Goal: Information Seeking & Learning: Find specific fact

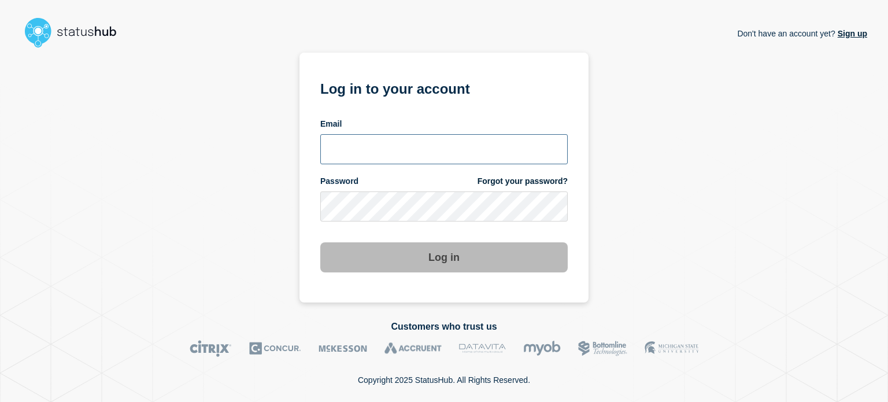
type input "ronnie.snow@conexon.us"
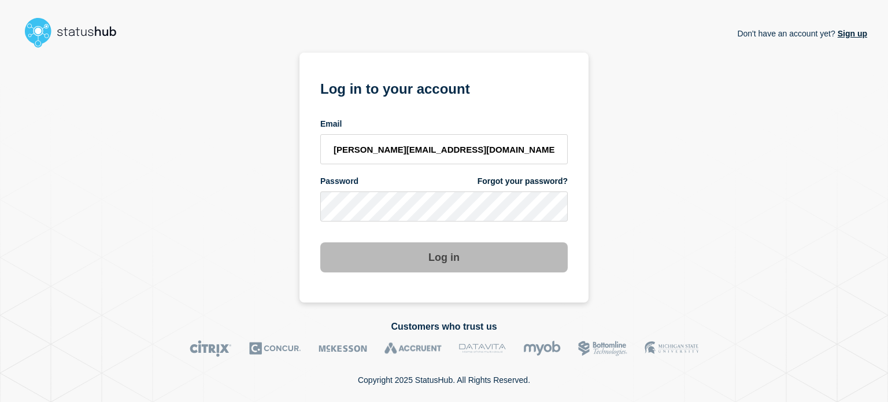
click at [357, 249] on button "Log in" at bounding box center [444, 257] width 248 height 30
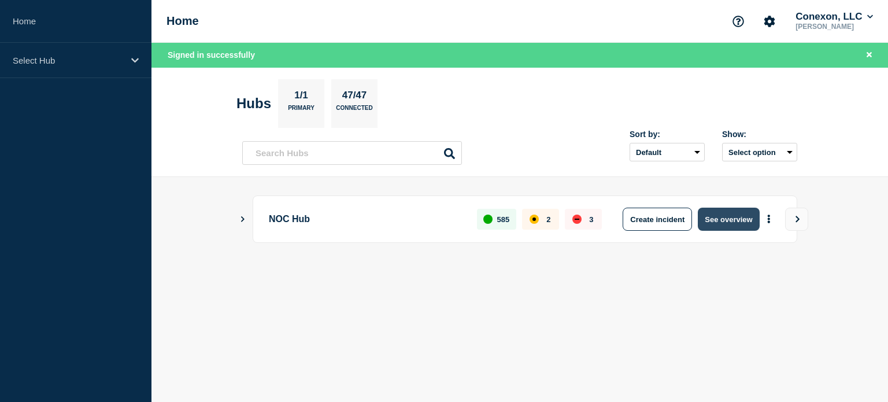
drag, startPoint x: 0, startPoint y: 0, endPoint x: 710, endPoint y: 212, distance: 741.1
click at [710, 212] on body "Home Select Hub Home Conexon, LLC Ronnie Snow Signed in successfully Hubs 1/1 P…" at bounding box center [444, 201] width 888 height 402
click at [740, 210] on button "See overview" at bounding box center [728, 219] width 61 height 23
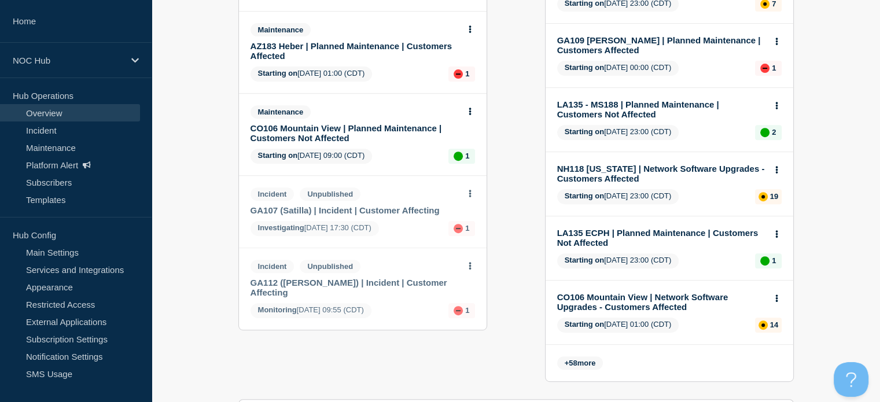
scroll to position [464, 0]
click at [467, 195] on button at bounding box center [470, 195] width 10 height 10
click at [465, 224] on link "View incident" at bounding box center [469, 225] width 47 height 9
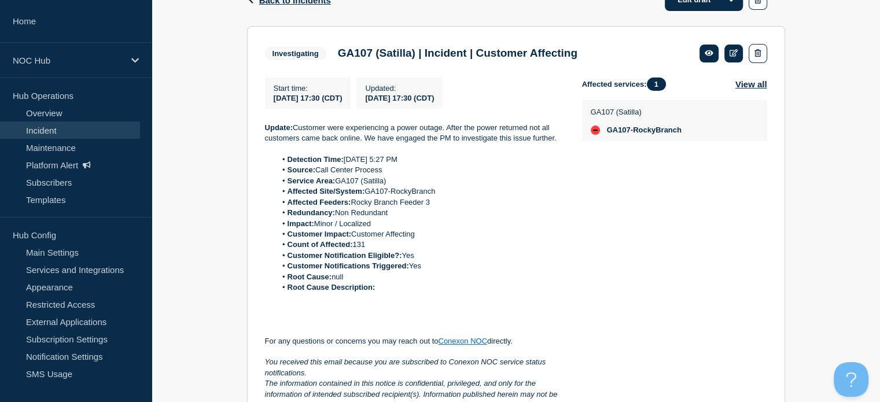
scroll to position [196, 0]
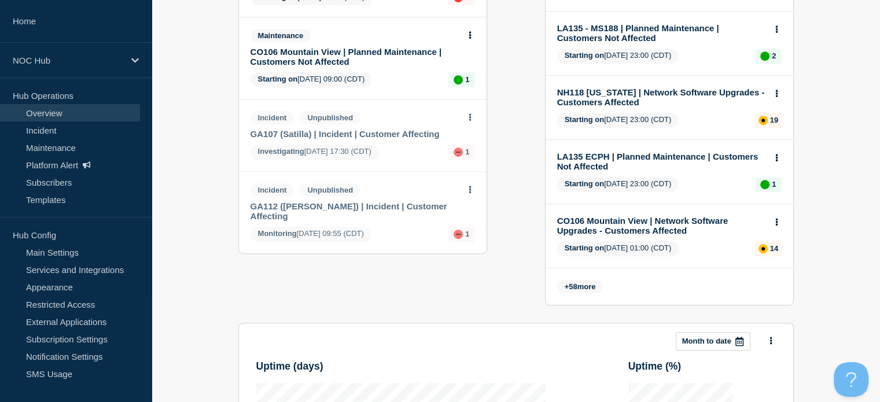
scroll to position [552, 0]
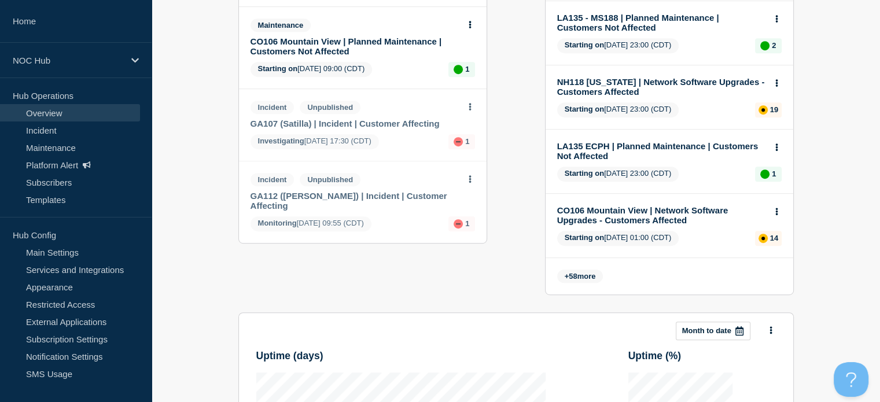
click at [828, 154] on section "Add incident Add maintenance Current events 8 Incident FL158 (Escambia) | Netwo…" at bounding box center [516, 114] width 728 height 1105
click at [470, 183] on icon at bounding box center [469, 179] width 2 height 8
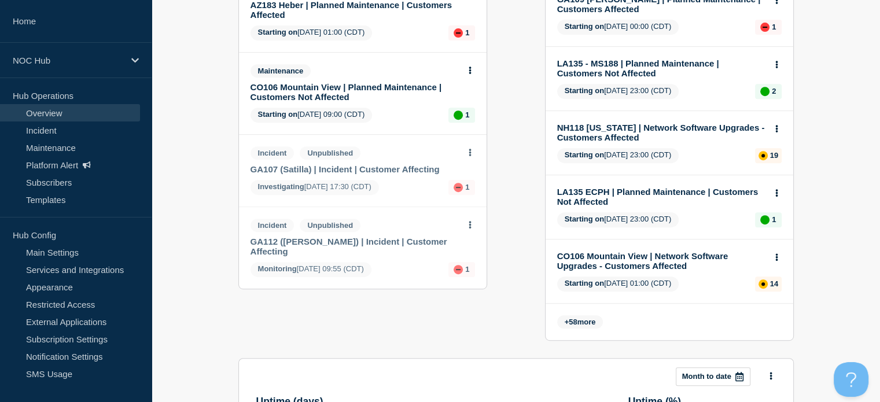
scroll to position [507, 0]
click at [467, 152] on button at bounding box center [470, 152] width 10 height 10
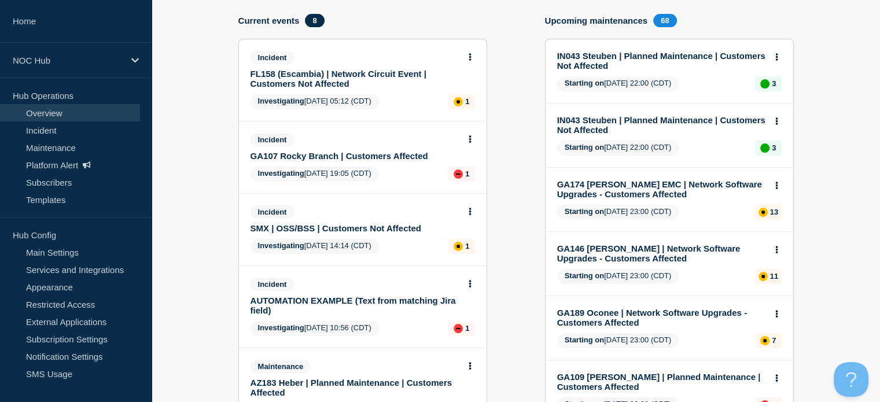
scroll to position [104, 0]
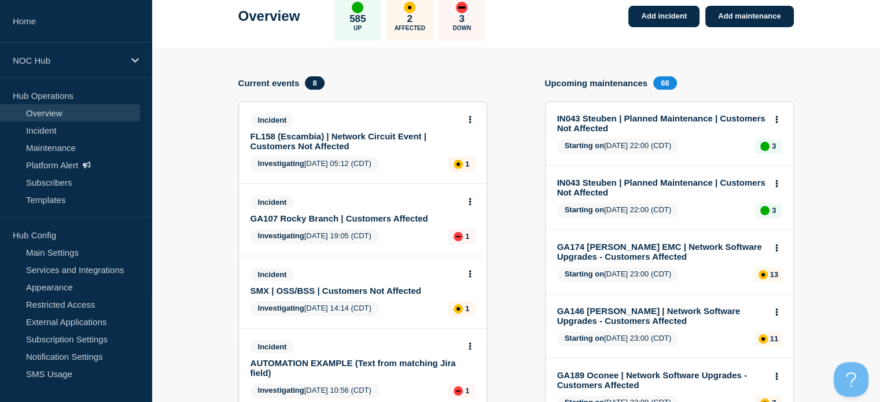
scroll to position [65, 0]
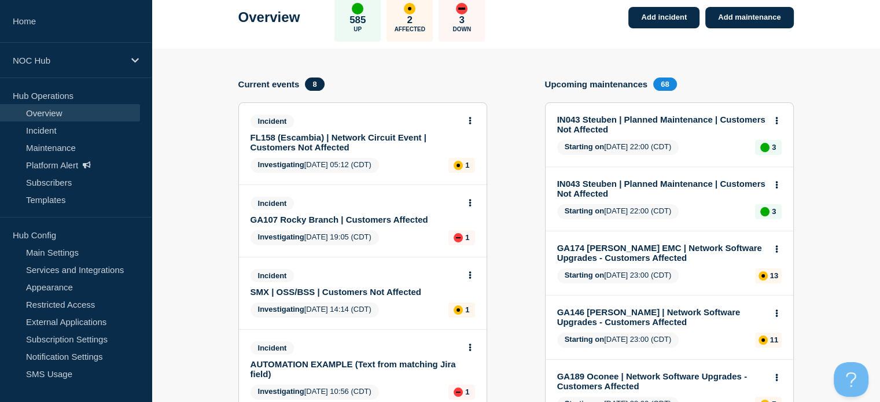
click at [469, 201] on icon at bounding box center [469, 203] width 3 height 8
click at [414, 89] on div "Current events 8" at bounding box center [362, 83] width 249 height 13
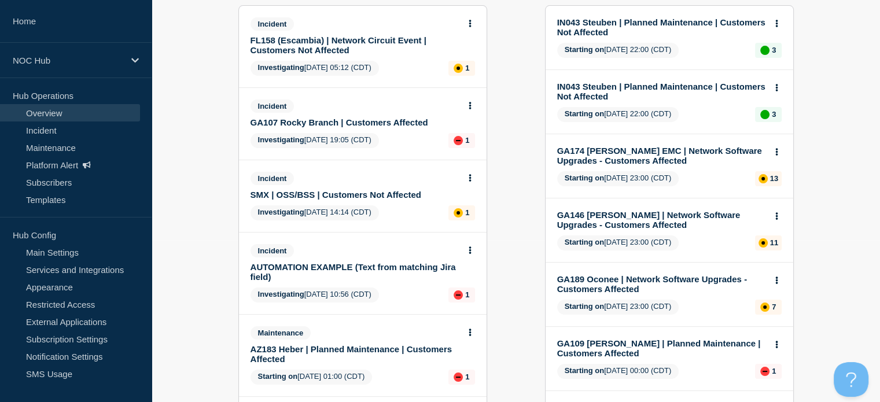
scroll to position [162, 0]
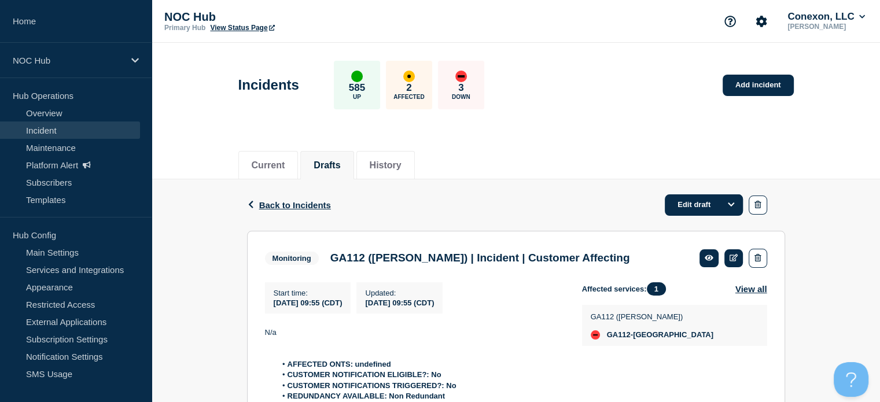
scroll to position [183, 0]
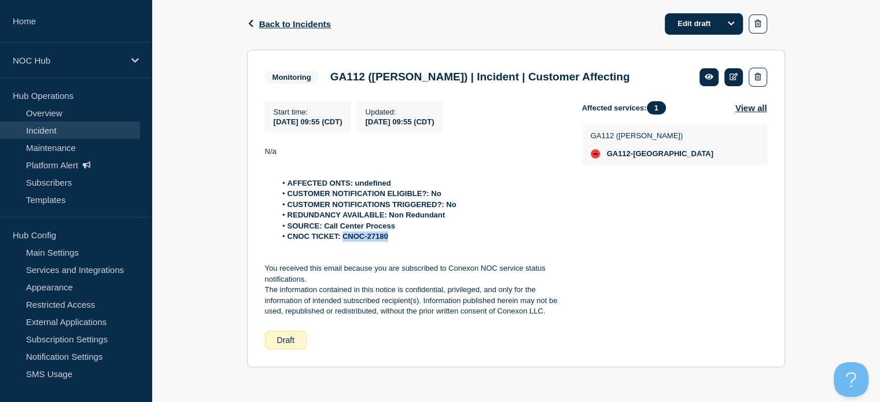
drag, startPoint x: 390, startPoint y: 240, endPoint x: 342, endPoint y: 235, distance: 47.6
click at [342, 235] on li "CNOC TICKET: CNOC-27180" at bounding box center [419, 236] width 287 height 10
copy strong "CNOC-27180"
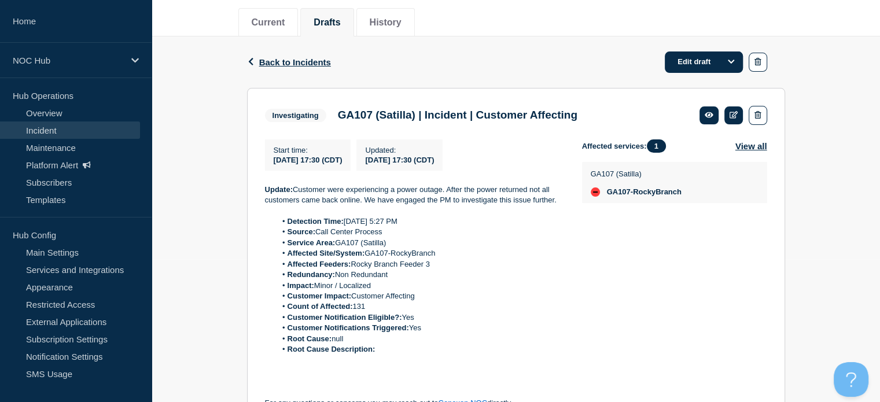
scroll to position [142, 0]
click at [798, 58] on div "Back Back to Incidents Edit draft Investigating GA107 (Satilla) | Incident | Cu…" at bounding box center [516, 289] width 728 height 504
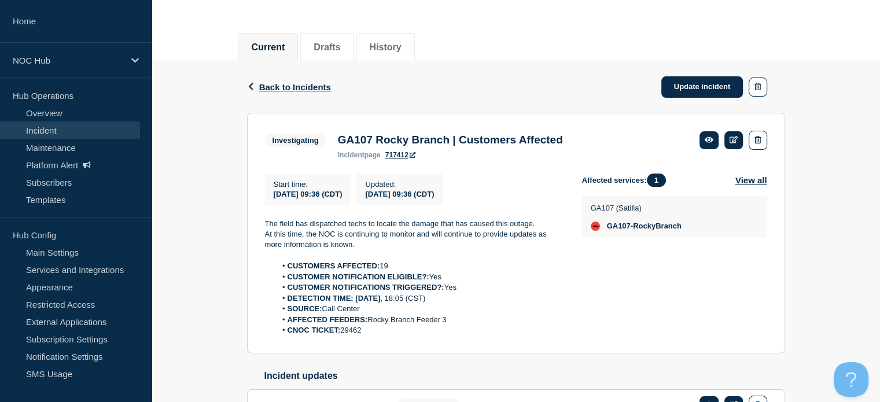
scroll to position [118, 0]
drag, startPoint x: 364, startPoint y: 336, endPoint x: 342, endPoint y: 335, distance: 21.4
click at [342, 335] on li "CNOC TICKET: 29462" at bounding box center [419, 330] width 287 height 10
copy li "29462"
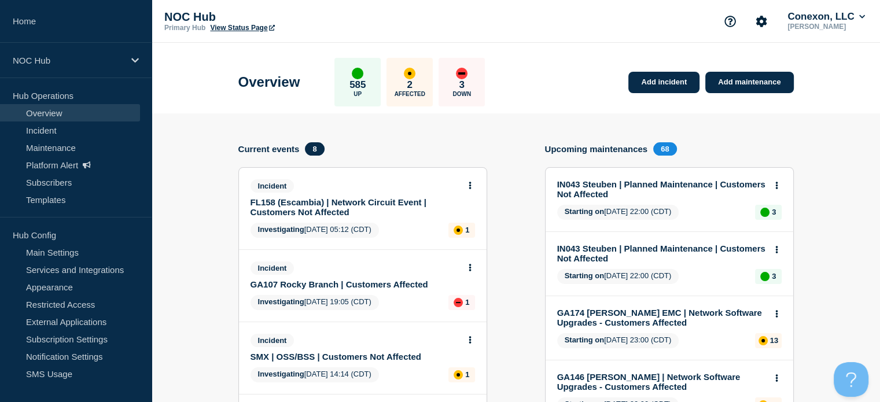
click at [839, 54] on header "Overview 585 Up 2 Affected 3 Down Add incident Add maintenance" at bounding box center [516, 78] width 728 height 71
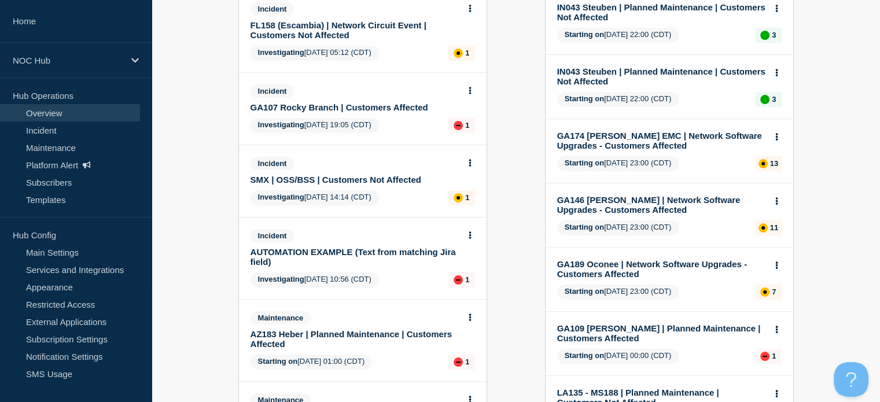
scroll to position [176, 0]
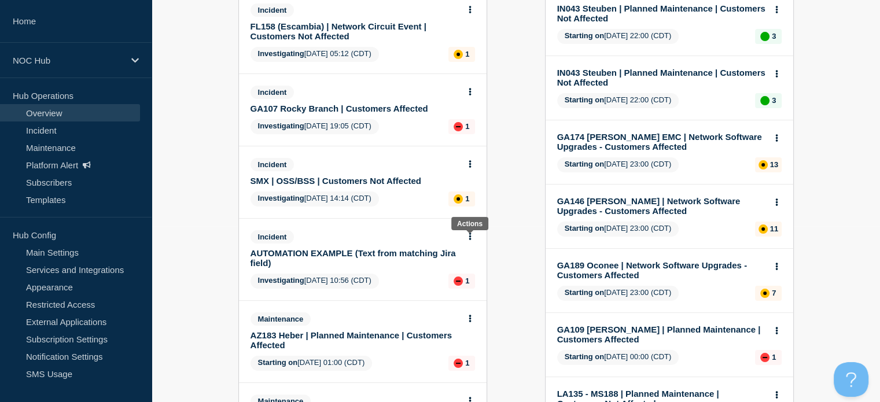
click at [470, 238] on icon at bounding box center [469, 236] width 3 height 8
click at [462, 265] on link "View incident" at bounding box center [464, 265] width 47 height 9
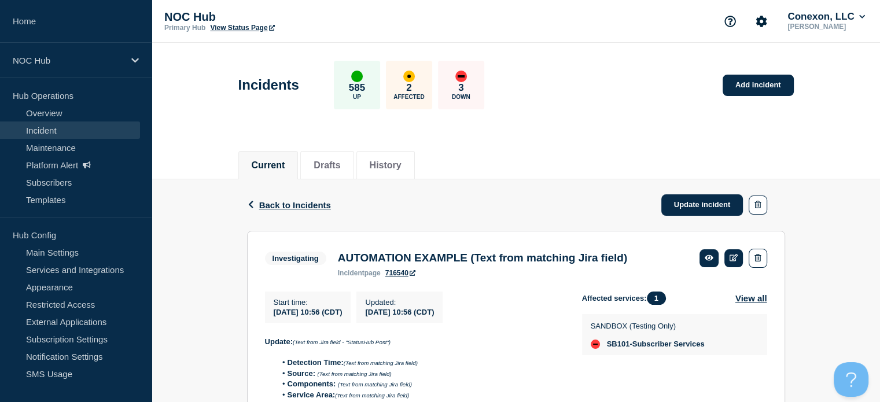
scroll to position [185, 0]
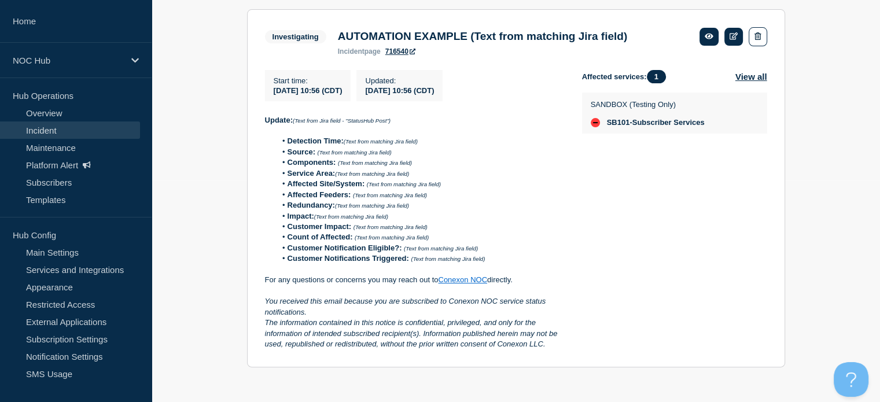
click at [511, 191] on li "Affected Feeders: (Text from matching Jira field)" at bounding box center [419, 195] width 287 height 10
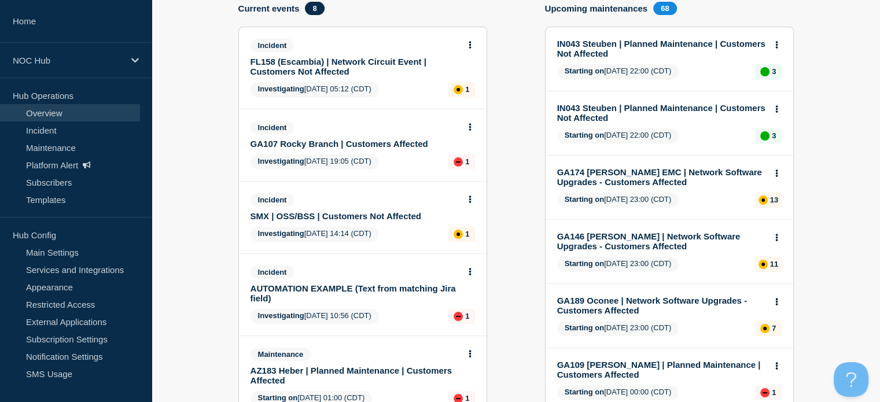
scroll to position [141, 0]
click at [468, 201] on icon at bounding box center [469, 199] width 3 height 8
click at [460, 232] on link "View incident" at bounding box center [464, 227] width 47 height 9
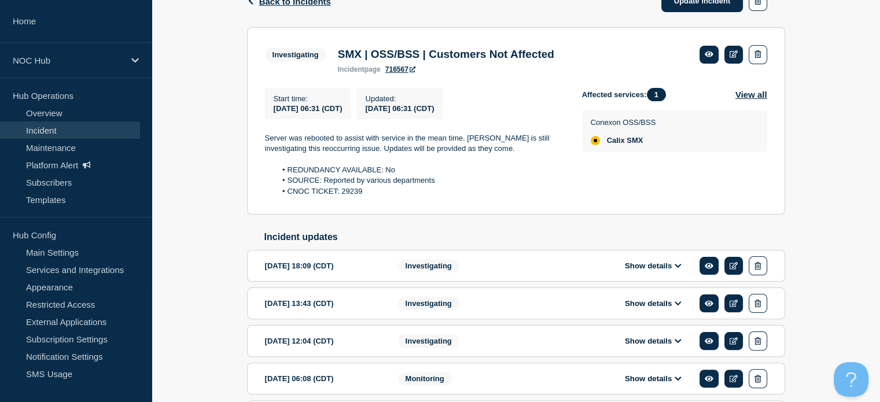
scroll to position [204, 0]
drag, startPoint x: 375, startPoint y: 196, endPoint x: 342, endPoint y: 194, distance: 33.0
click at [342, 194] on li "CNOC TICKET: 29239" at bounding box center [419, 191] width 287 height 10
copy li "29239"
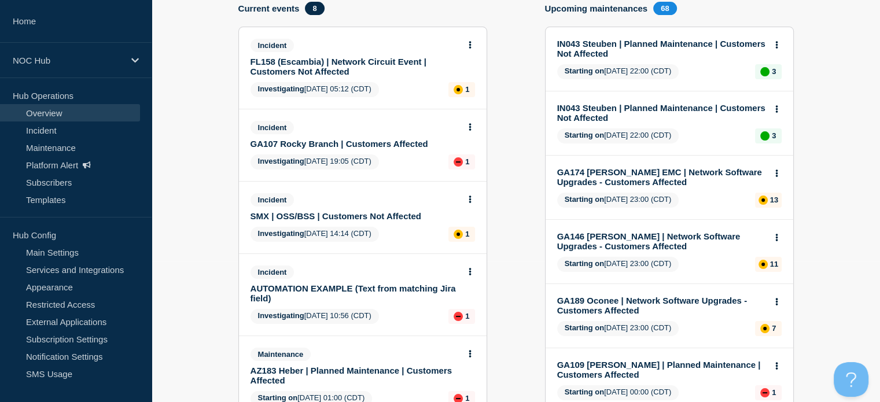
scroll to position [139, 0]
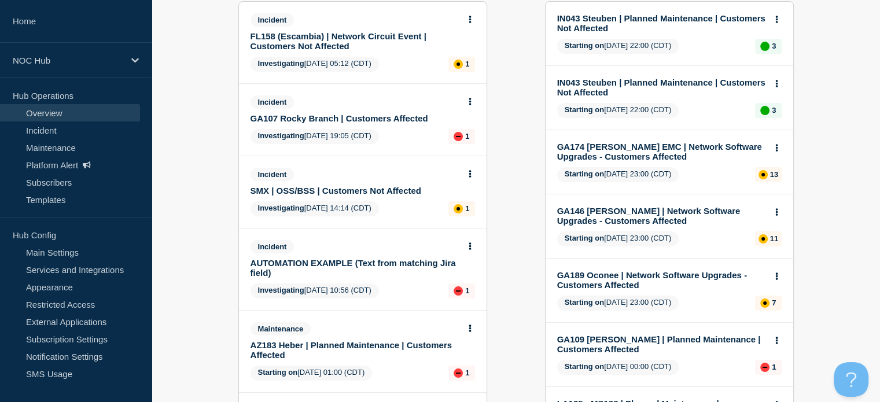
scroll to position [167, 0]
click at [467, 176] on button at bounding box center [470, 174] width 10 height 10
click at [466, 202] on link "View incident" at bounding box center [464, 202] width 47 height 9
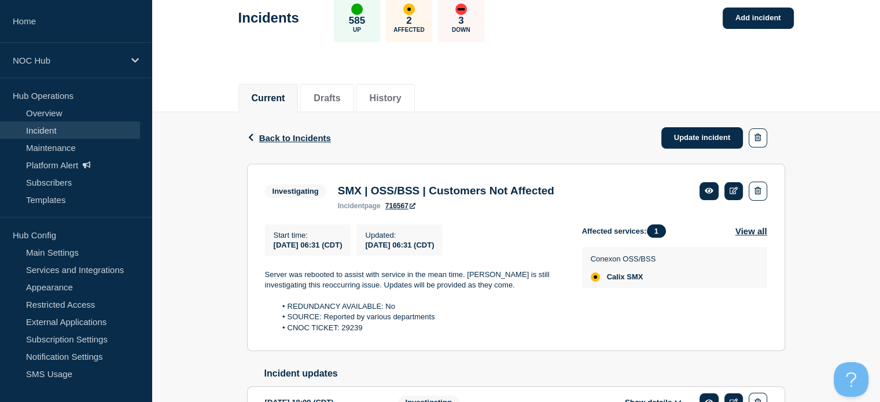
scroll to position [67, 0]
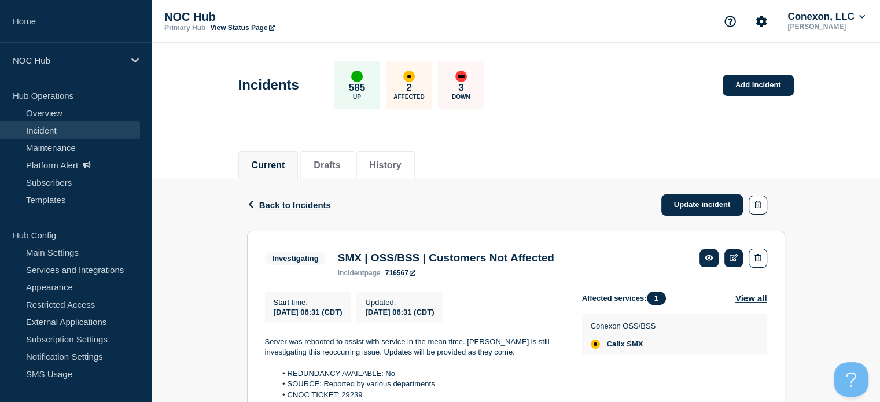
scroll to position [30, 0]
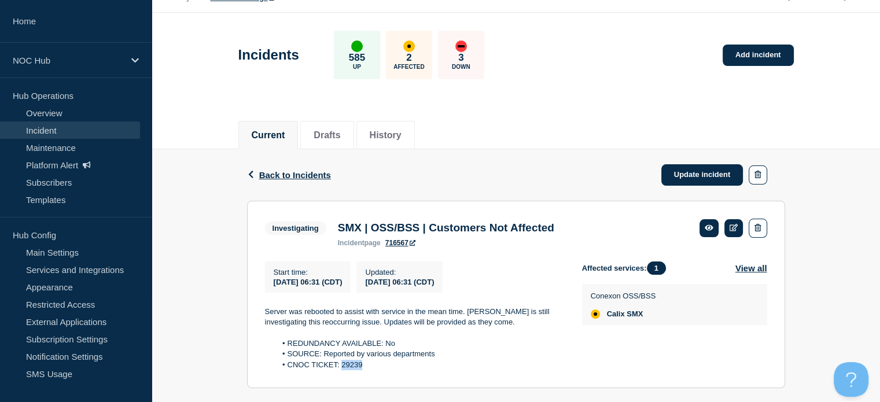
drag, startPoint x: 368, startPoint y: 372, endPoint x: 342, endPoint y: 371, distance: 25.5
click at [342, 370] on li "CNOC TICKET: 29239" at bounding box center [419, 365] width 287 height 10
drag, startPoint x: 342, startPoint y: 371, endPoint x: 389, endPoint y: 210, distance: 167.5
click at [389, 210] on section "Investigating SMX | OSS/BSS | Customers Not Affected incident page 716567 Start…" at bounding box center [516, 295] width 538 height 188
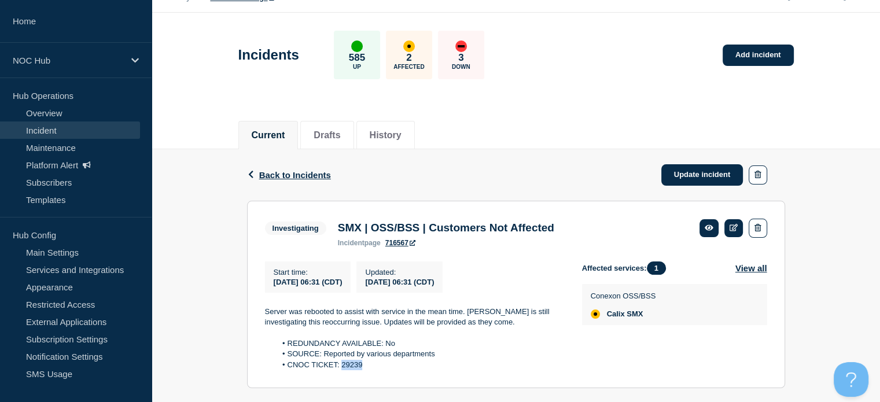
drag, startPoint x: 366, startPoint y: 374, endPoint x: 341, endPoint y: 370, distance: 24.6
click at [341, 370] on li "CNOC TICKET: 29239" at bounding box center [419, 365] width 287 height 10
copy li "29239"
click at [286, 172] on span "Back to Incidents" at bounding box center [295, 175] width 72 height 10
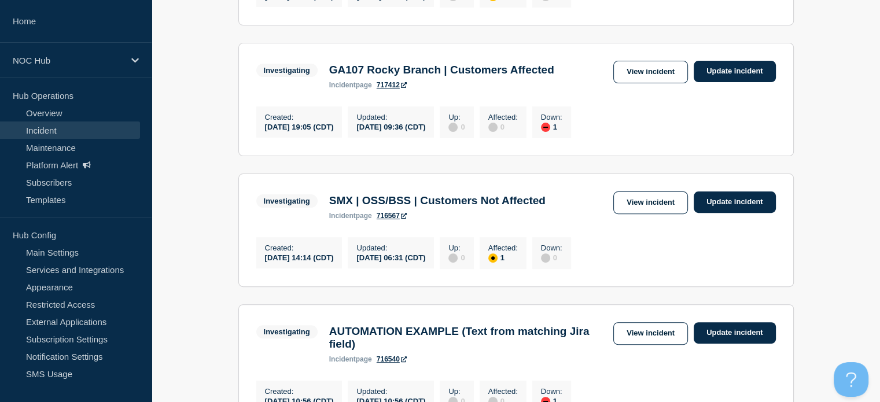
scroll to position [342, 0]
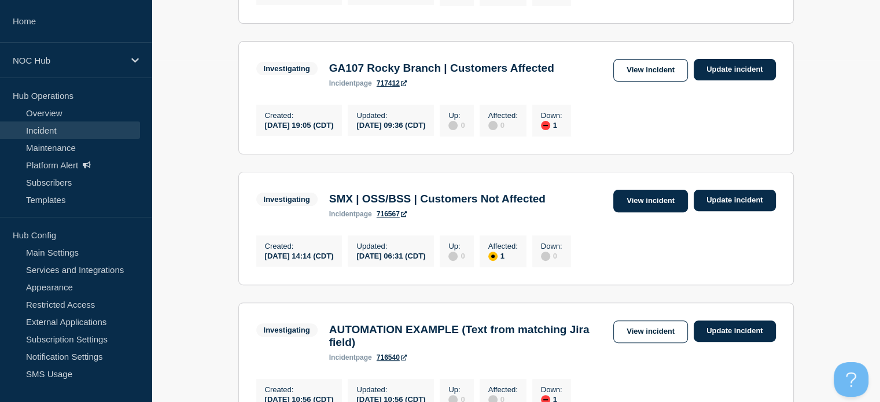
click at [632, 212] on link "View incident" at bounding box center [650, 201] width 75 height 23
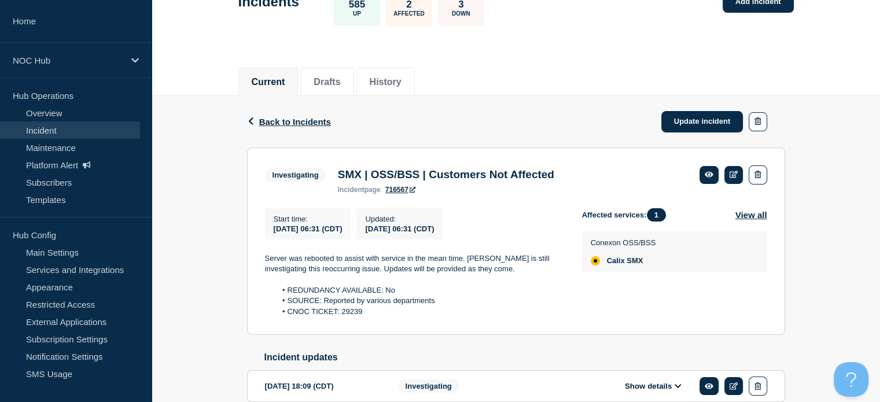
scroll to position [82, 0]
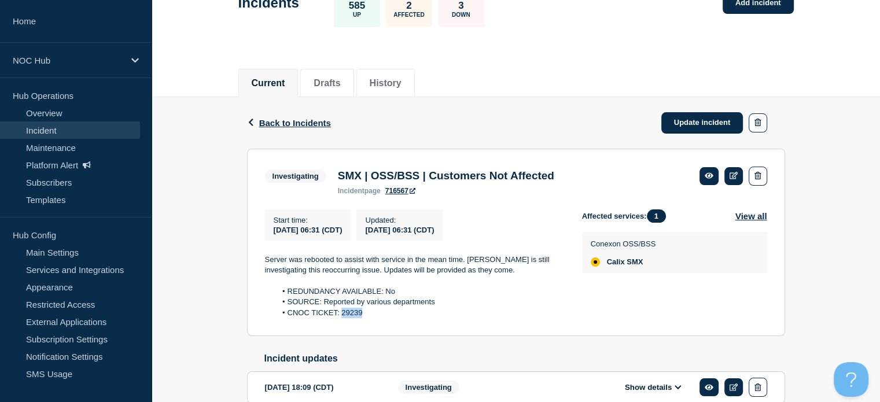
drag, startPoint x: 364, startPoint y: 319, endPoint x: 342, endPoint y: 319, distance: 22.0
click at [342, 318] on li "CNOC TICKET: 29239" at bounding box center [419, 313] width 287 height 10
copy li "29239"
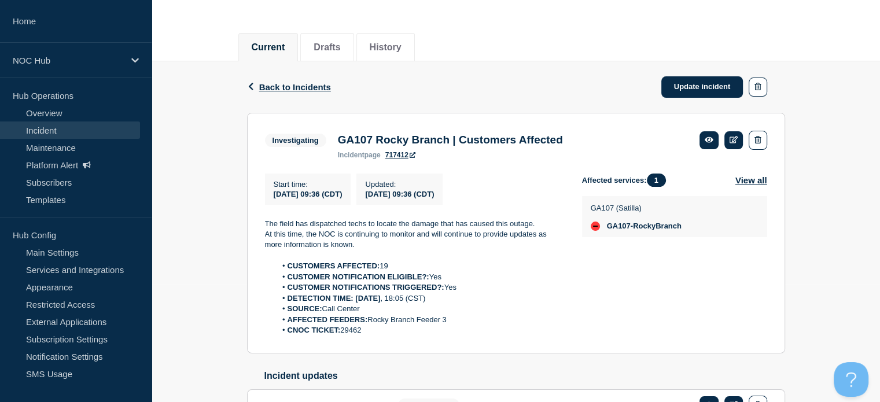
drag, startPoint x: 0, startPoint y: 0, endPoint x: 453, endPoint y: 254, distance: 519.7
drag, startPoint x: 453, startPoint y: 254, endPoint x: 359, endPoint y: 328, distance: 120.3
click at [359, 324] on strong "AFFECTED FEEDERS:" at bounding box center [327, 319] width 80 height 9
drag, startPoint x: 366, startPoint y: 333, endPoint x: 345, endPoint y: 330, distance: 21.0
click at [345, 330] on li "CNOC TICKET: 29462" at bounding box center [419, 330] width 287 height 10
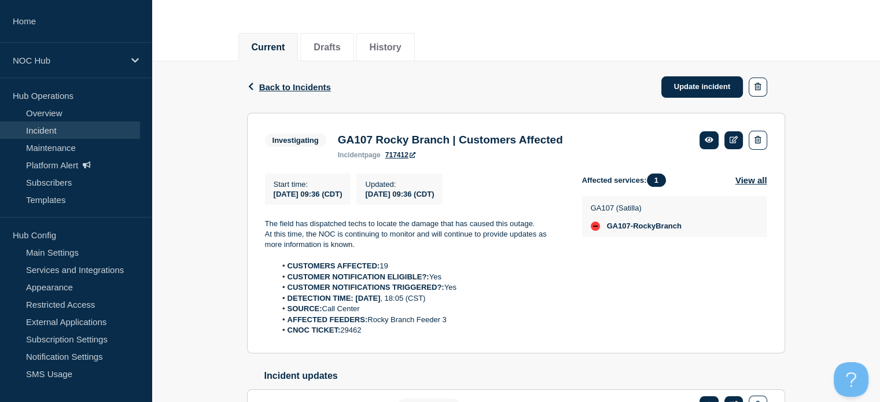
click at [345, 330] on li "CNOC TICKET: 29462" at bounding box center [419, 330] width 287 height 10
drag, startPoint x: 344, startPoint y: 331, endPoint x: 362, endPoint y: 335, distance: 18.8
click at [362, 335] on li "CNOC TICKET: 29462" at bounding box center [419, 330] width 287 height 10
copy li "29462"
